Goal: Task Accomplishment & Management: Manage account settings

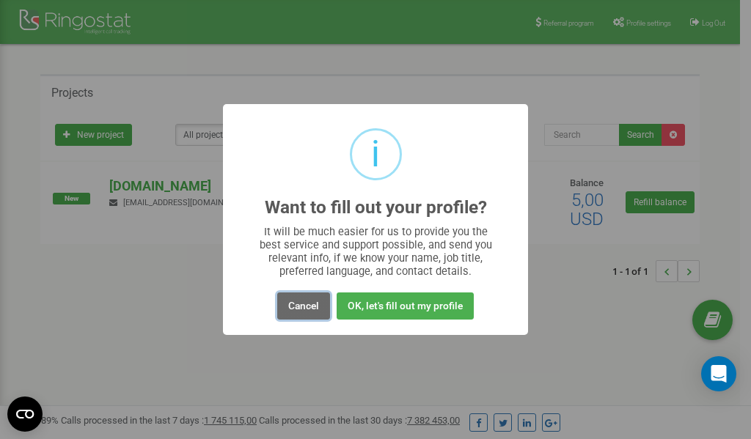
click at [309, 311] on button "Cancel" at bounding box center [303, 306] width 53 height 27
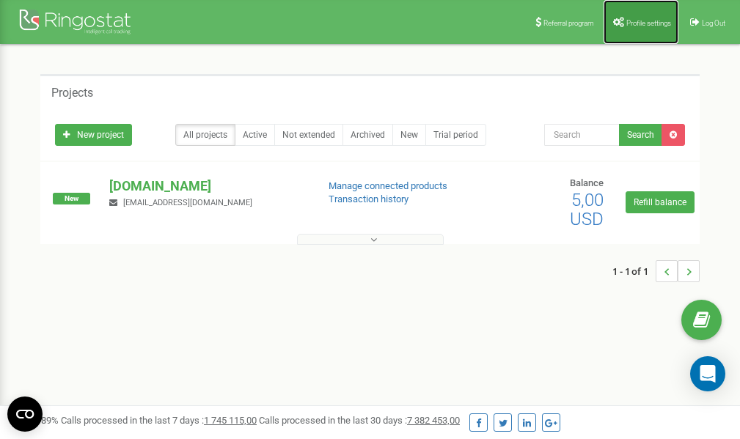
click at [643, 18] on link "Profile settings" at bounding box center [640, 22] width 75 height 44
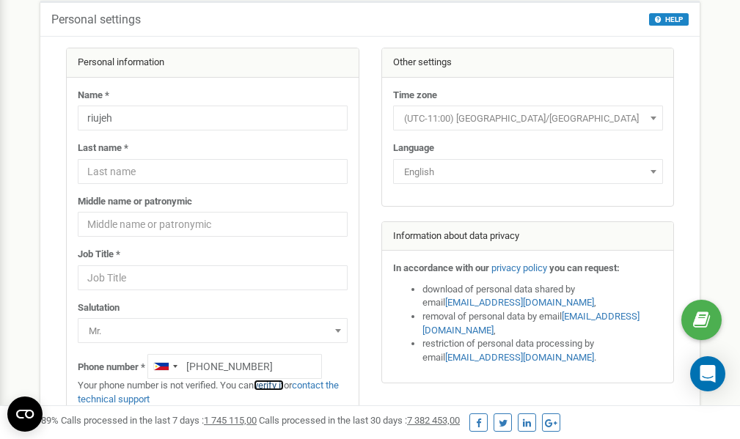
click at [272, 386] on link "verify it" at bounding box center [269, 385] width 30 height 11
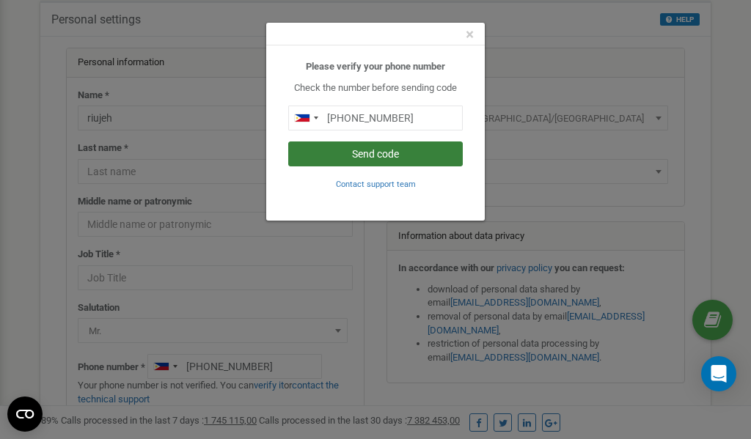
click at [389, 153] on button "Send code" at bounding box center [375, 154] width 175 height 25
